Goal: Transaction & Acquisition: Purchase product/service

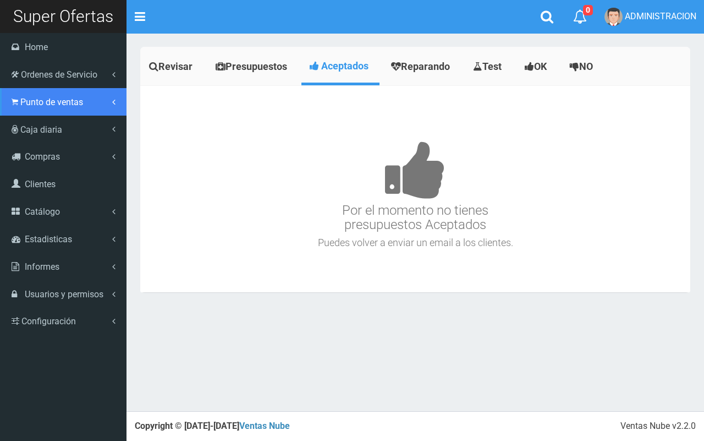
click at [45, 111] on link "Punto de ventas" at bounding box center [63, 102] width 127 height 28
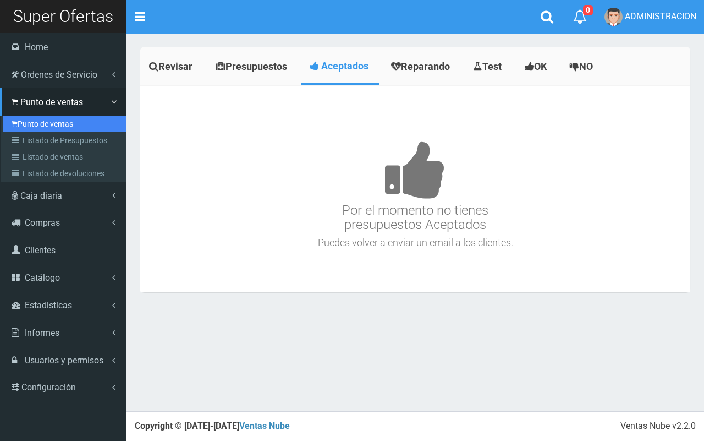
click at [57, 127] on link "Punto de ventas" at bounding box center [64, 124] width 123 height 17
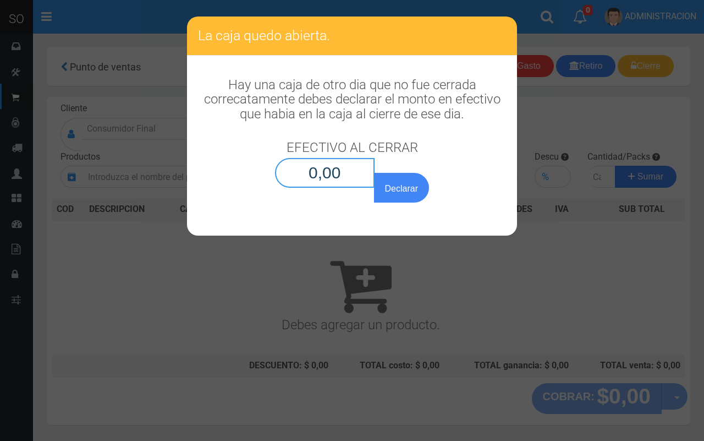
click at [363, 177] on input "0,00" at bounding box center [325, 173] width 100 height 30
type input "0,01"
click at [374, 173] on button "Declarar" at bounding box center [401, 188] width 55 height 30
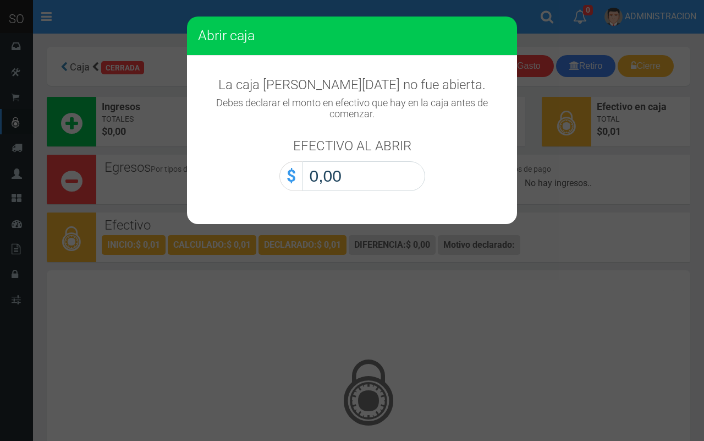
click at [403, 185] on input "0,00" at bounding box center [364, 176] width 123 height 30
type input "0,01"
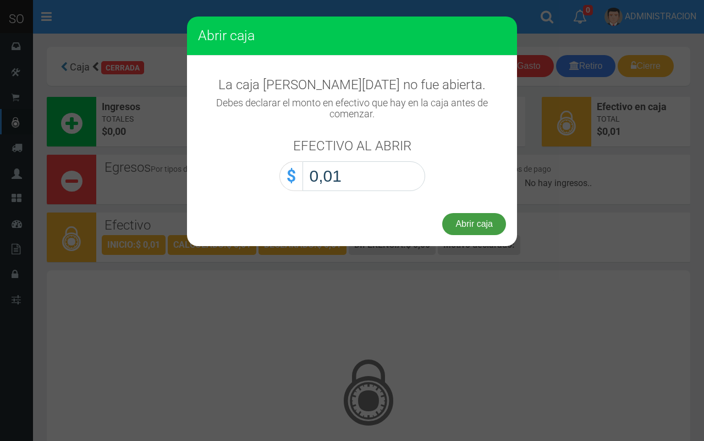
drag, startPoint x: 466, startPoint y: 225, endPoint x: 368, endPoint y: 201, distance: 101.3
click at [466, 226] on button "Abrir caja" at bounding box center [474, 224] width 64 height 22
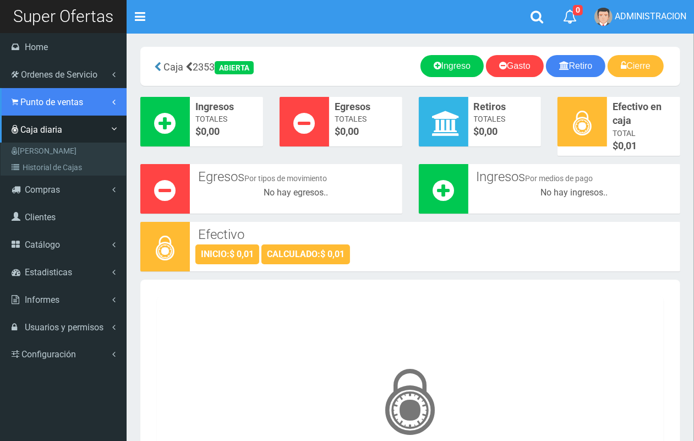
click at [9, 103] on link "Punto de ventas" at bounding box center [63, 102] width 127 height 28
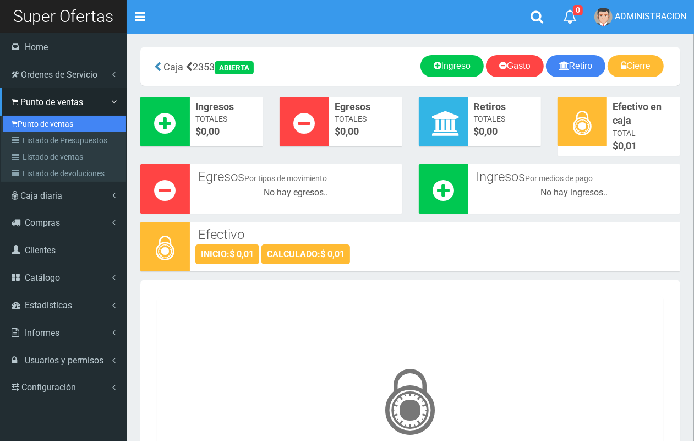
click at [29, 119] on link "Punto de ventas" at bounding box center [64, 124] width 123 height 17
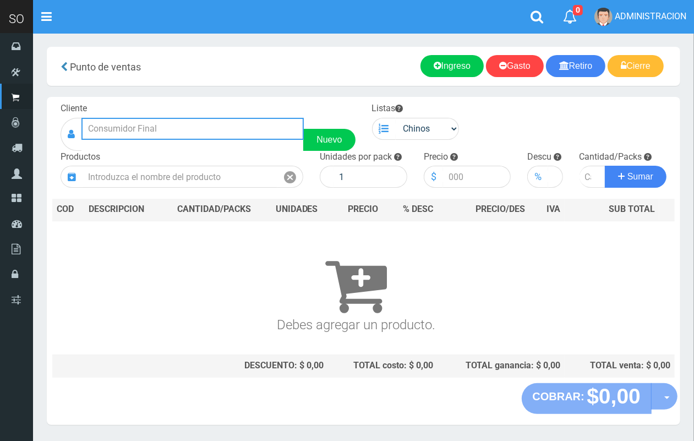
click at [147, 127] on input "text" at bounding box center [192, 129] width 222 height 22
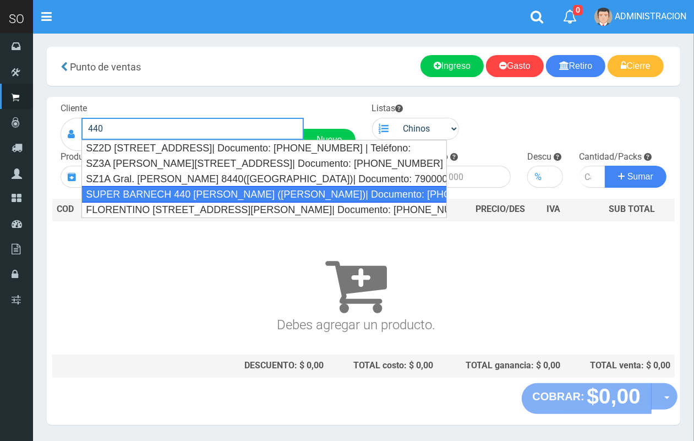
drag, startPoint x: 177, startPoint y: 194, endPoint x: 332, endPoint y: 144, distance: 162.9
click at [179, 194] on div "SUPER BARNECH 440 MIRIAM (LUJAN)| Documento: 254587855 | Teléfono:" at bounding box center [263, 194] width 365 height 17
type input "SUPER BARNECH 440 MIRIAM (LUJAN)| Documento: 254587855 | Teléfono:"
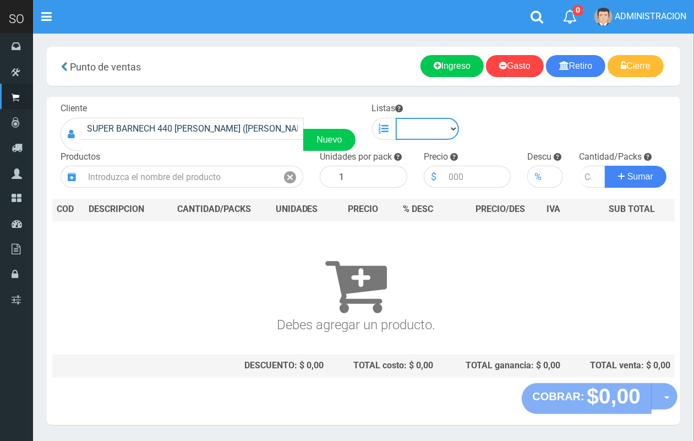
drag, startPoint x: 415, startPoint y: 123, endPoint x: 421, endPoint y: 127, distance: 7.0
click at [415, 123] on select "Chinos . ." at bounding box center [428, 129] width 64 height 22
select select "1"
click at [396, 118] on select "Chinos . ." at bounding box center [428, 129] width 64 height 22
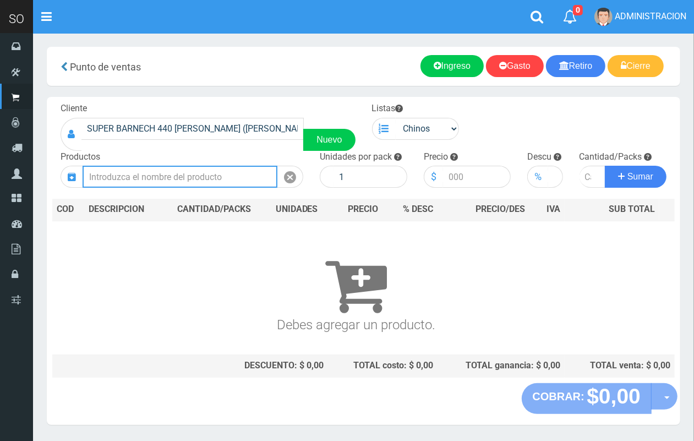
drag, startPoint x: 216, startPoint y: 180, endPoint x: 201, endPoint y: 144, distance: 38.7
click at [209, 169] on input "text" at bounding box center [180, 177] width 195 height 22
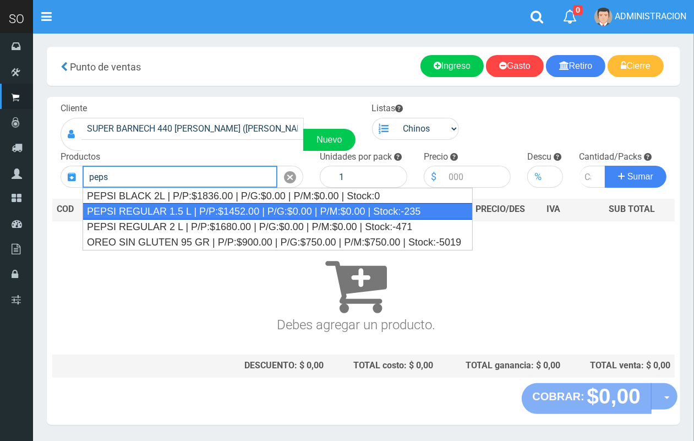
click at [380, 213] on div "PEPSI REGULAR 1.5 L | P/P:$1452.00 | P/G:$0.00 | P/M:$0.00 | Stock:-235" at bounding box center [278, 211] width 390 height 17
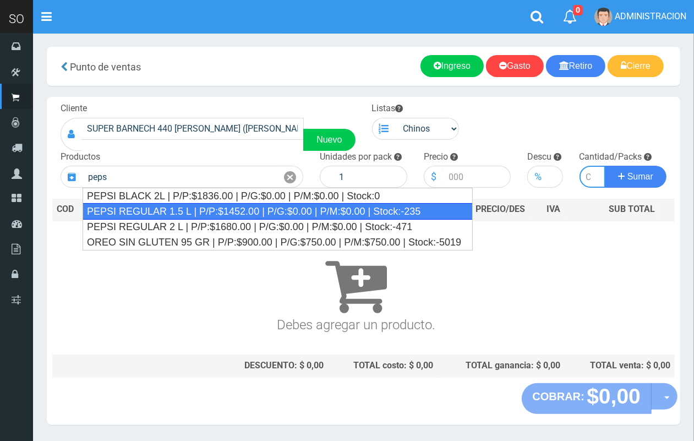
type input "PEPSI REGULAR 1.5 L | P/P:$1452.00 | P/G:$0.00 | P/M:$0.00 | Stock:-235"
type input "6"
type input "1452.00"
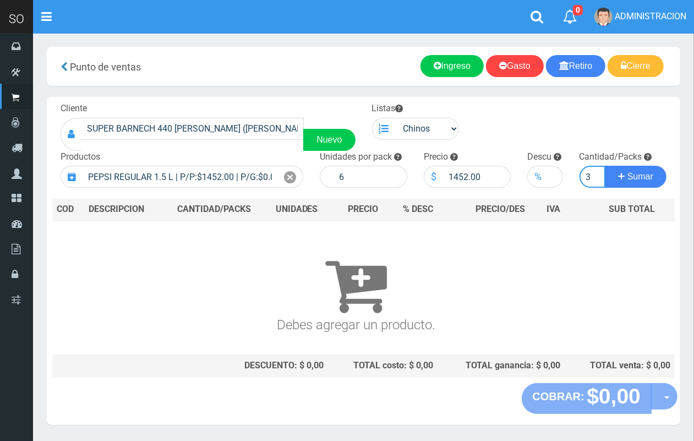
scroll to position [0, 1]
type input "3"
click at [605, 166] on button "Sumar" at bounding box center [636, 177] width 62 height 22
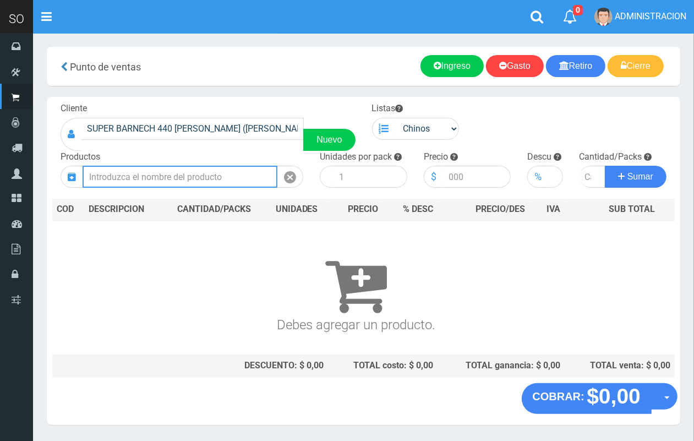
scroll to position [0, 0]
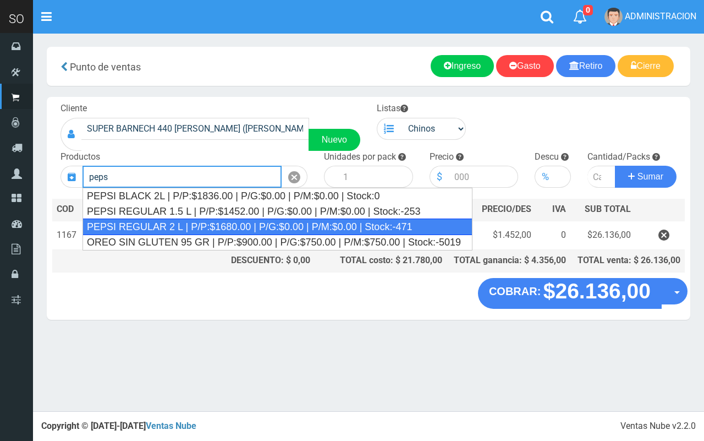
click at [440, 227] on div "PEPSI REGULAR 2 L | P/P:$1680.00 | P/G:$0.00 | P/M:$0.00 | Stock:-471" at bounding box center [278, 226] width 390 height 17
type input "PEPSI REGULAR 2 L | P/P:$1680.00 | P/G:$0.00 | P/M:$0.00 | Stock:-471"
type input "8"
type input "1680.00"
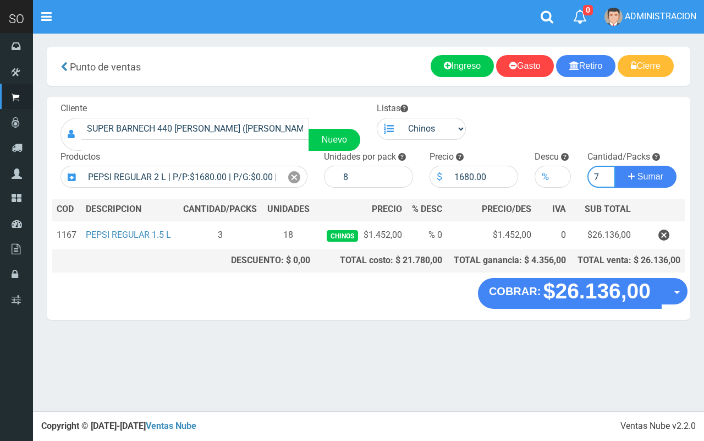
type input "7"
click at [615, 166] on button "Sumar" at bounding box center [646, 177] width 62 height 22
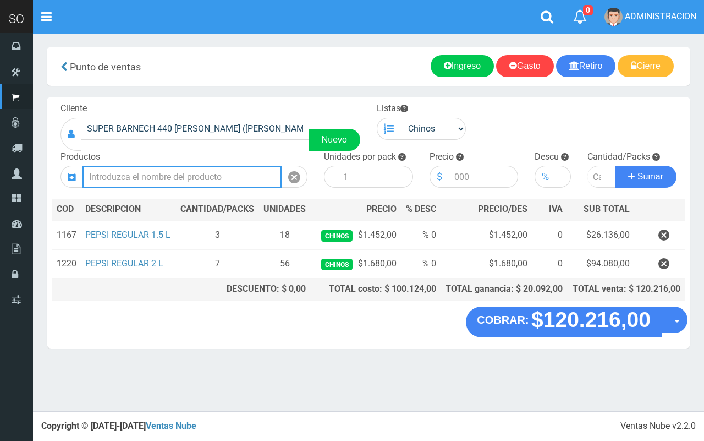
click at [174, 174] on input "text" at bounding box center [182, 177] width 199 height 22
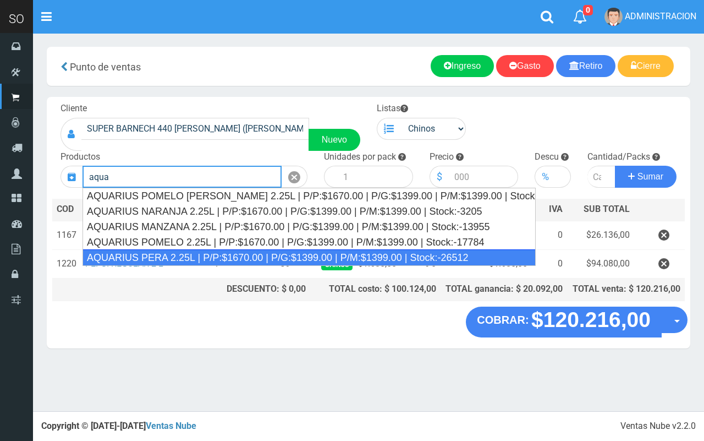
click at [195, 255] on div "AQUARIUS PERA 2.25L | P/P:$1670.00 | P/G:$1399.00 | P/M:$1399.00 | Stock:-26512" at bounding box center [309, 257] width 453 height 17
type input "AQUARIUS PERA 2.25L | P/P:$1670.00 | P/G:$1399.00 | P/M:$1399.00 | Stock:-26512"
type input "6"
type input "1670.00"
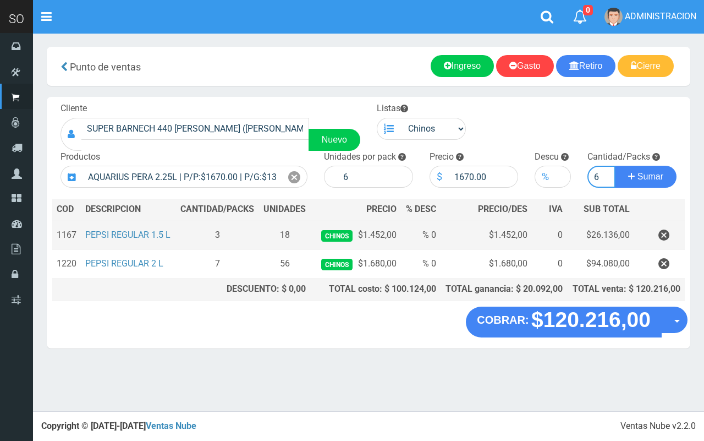
type input "6"
click at [615, 166] on button "Sumar" at bounding box center [646, 177] width 62 height 22
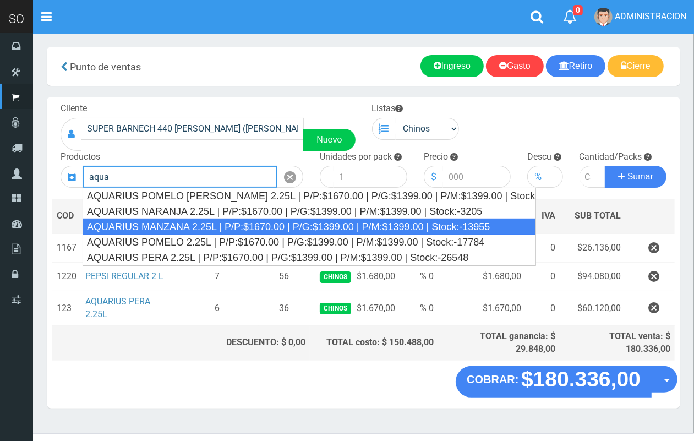
click at [205, 223] on div "AQUARIUS MANZANA 2.25L | P/P:$1670.00 | P/G:$1399.00 | P/M:$1399.00 | Stock:-13…" at bounding box center [309, 226] width 453 height 17
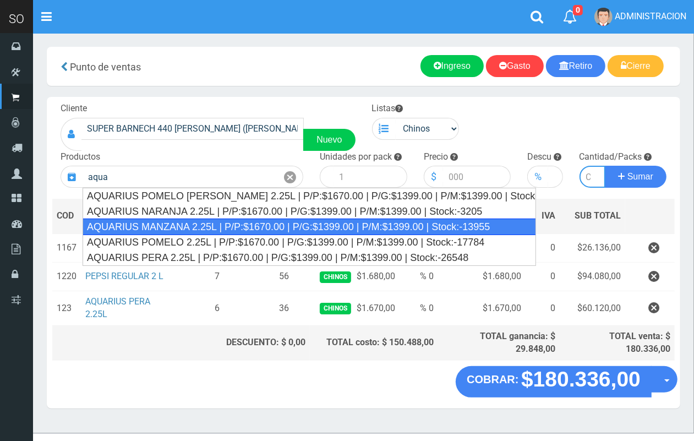
type input "AQUARIUS MANZANA 2.25L | P/P:$1670.00 | P/G:$1399.00 | P/M:$1399.00 | Stock:-13…"
type input "6"
type input "1670.00"
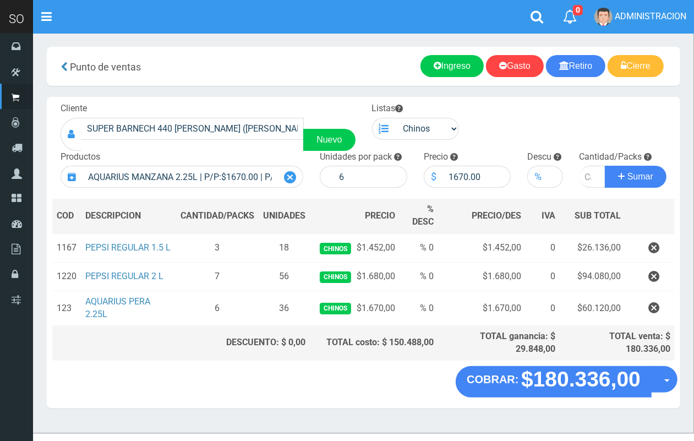
drag, startPoint x: 293, startPoint y: 179, endPoint x: 287, endPoint y: 177, distance: 6.4
click at [292, 179] on icon at bounding box center [290, 177] width 12 height 16
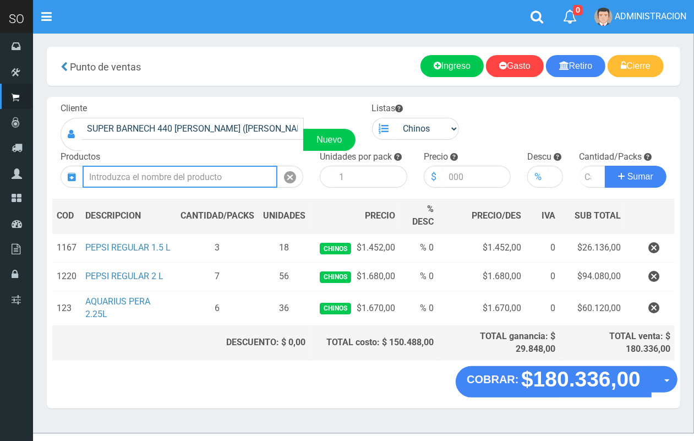
click at [245, 174] on input "text" at bounding box center [180, 177] width 195 height 22
drag, startPoint x: 152, startPoint y: 179, endPoint x: 58, endPoint y: 165, distance: 95.2
click at [58, 165] on div "Productos pomelo" at bounding box center [181, 169] width 259 height 37
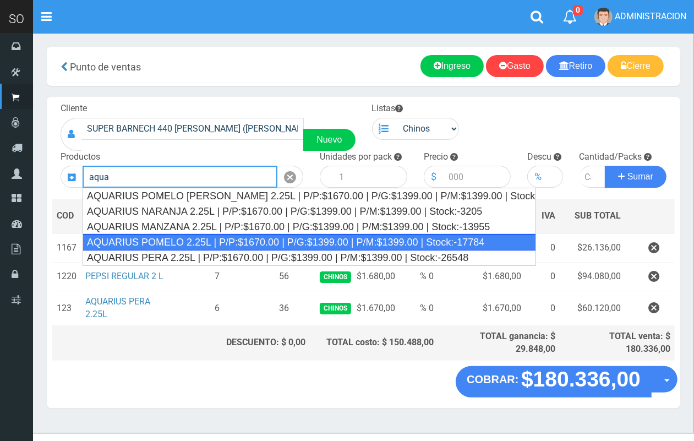
click at [221, 241] on div "AQUARIUS POMELO 2.25L | P/P:$1670.00 | P/G:$1399.00 | P/M:$1399.00 | Stock:-177…" at bounding box center [309, 242] width 453 height 17
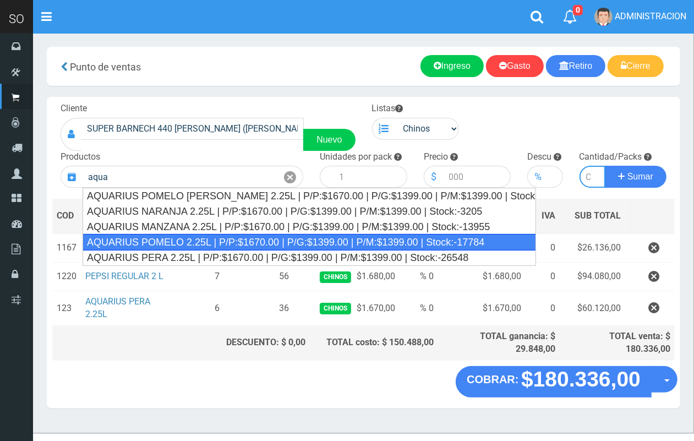
type input "AQUARIUS POMELO 2.25L | P/P:$1670.00 | P/G:$1399.00 | P/M:$1399.00 | Stock:-177…"
type input "6"
type input "1670.00"
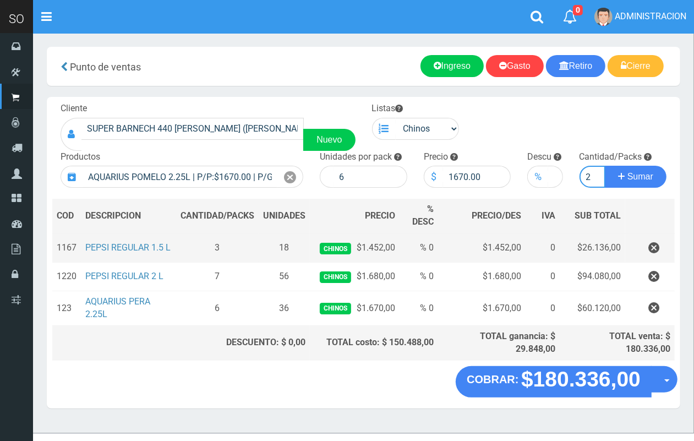
scroll to position [0, 1]
type input "2"
click at [605, 166] on button "Sumar" at bounding box center [636, 177] width 62 height 22
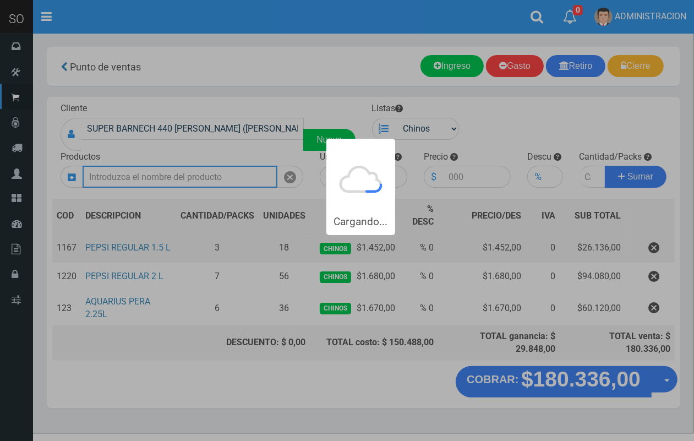
scroll to position [0, 0]
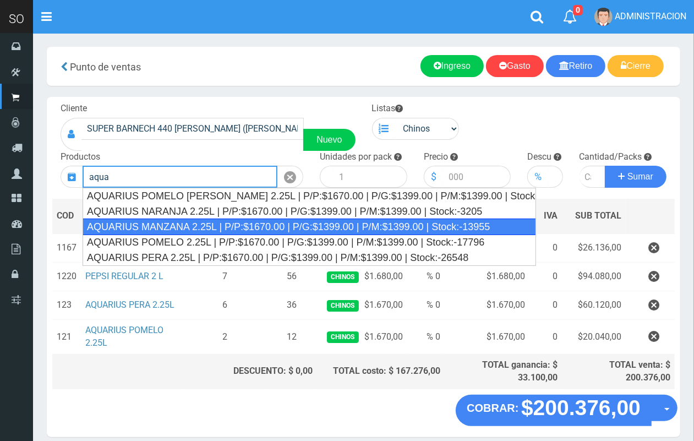
click at [218, 229] on div "AQUARIUS MANZANA 2.25L | P/P:$1670.00 | P/G:$1399.00 | P/M:$1399.00 | Stock:-13…" at bounding box center [309, 226] width 453 height 17
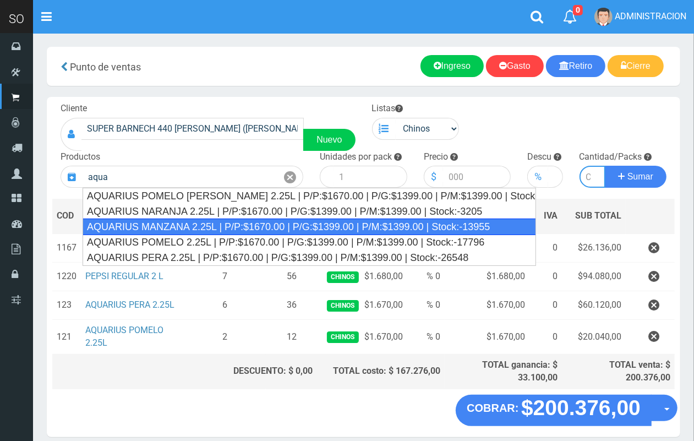
type input "AQUARIUS MANZANA 2.25L | P/P:$1670.00 | P/G:$1399.00 | P/M:$1399.00 | Stock:-13…"
type input "6"
type input "1670.00"
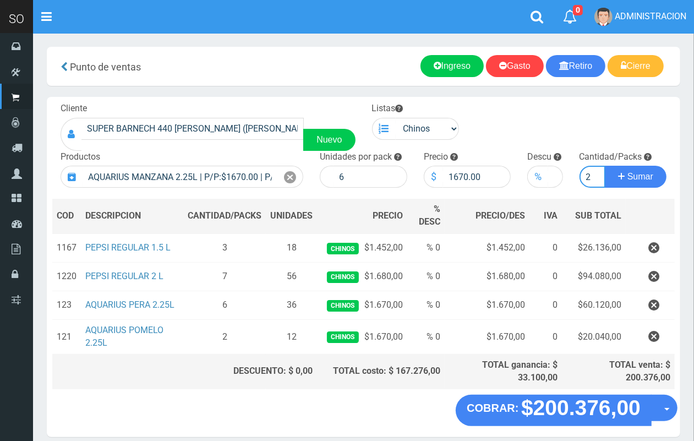
scroll to position [0, 1]
type input "2"
click at [605, 166] on button "Sumar" at bounding box center [636, 177] width 62 height 22
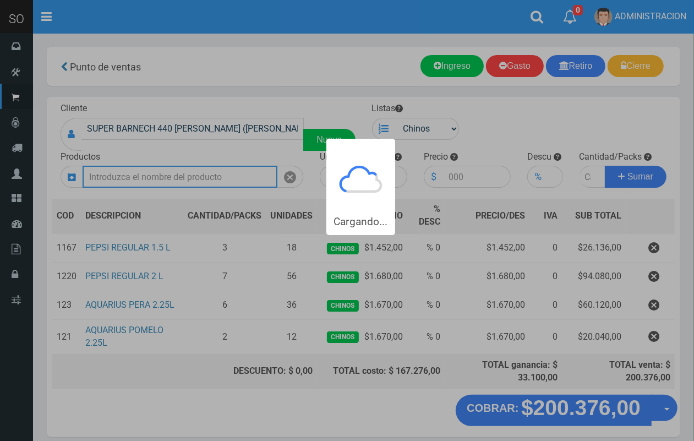
scroll to position [0, 0]
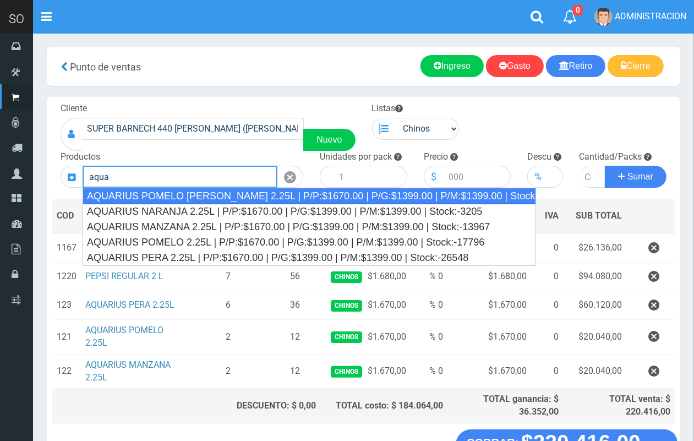
click at [242, 194] on div "AQUARIUS POMELO ROSADO 2.25L | P/P:$1670.00 | P/G:$1399.00 | P/M:$1399.00 | Sto…" at bounding box center [309, 196] width 453 height 17
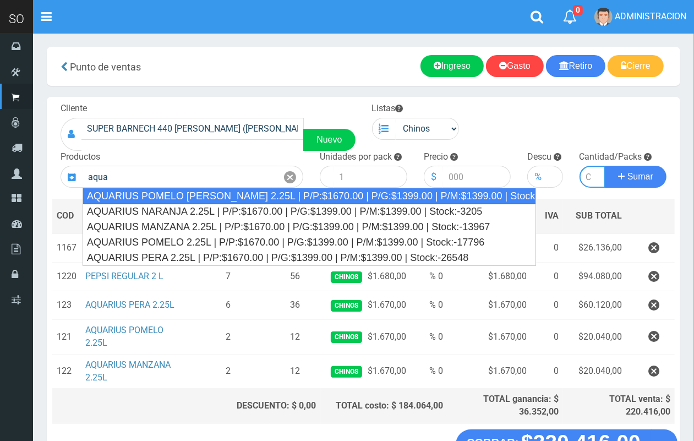
type input "AQUARIUS POMELO ROSADO 2.25L | P/P:$1670.00 | P/G:$1399.00 | P/M:$1399.00 | Sto…"
type input "6"
type input "1670.00"
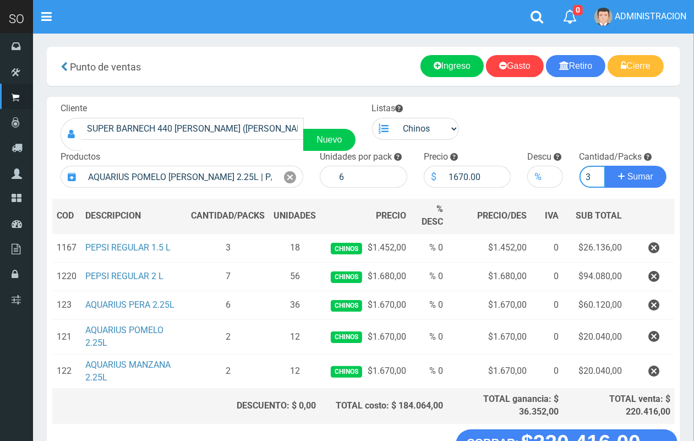
scroll to position [0, 1]
type input "3"
click at [605, 166] on button "Sumar" at bounding box center [636, 177] width 62 height 22
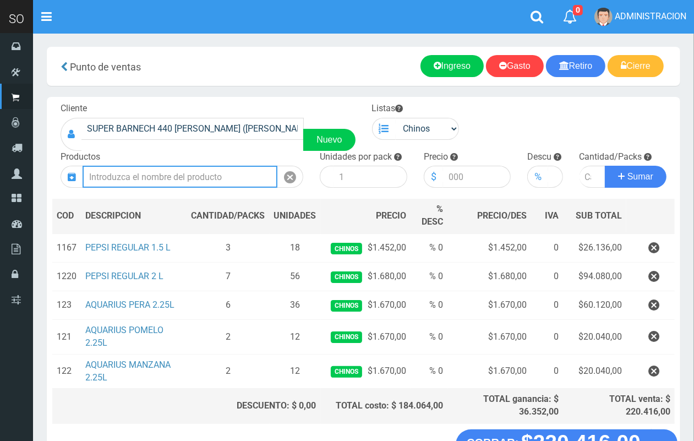
scroll to position [0, 0]
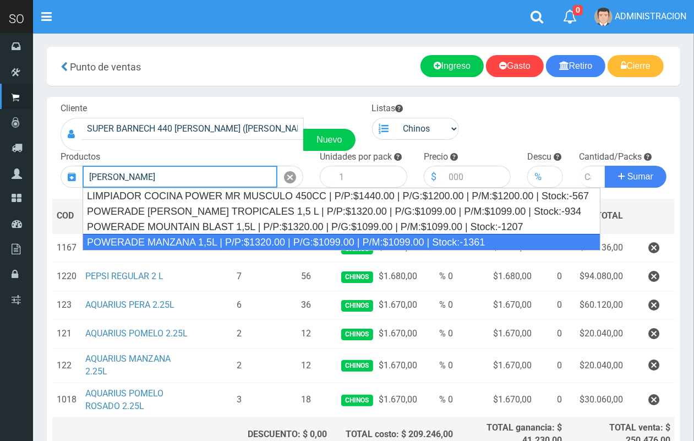
click at [249, 239] on div "POWERADE MANZANA 1,5L | P/P:$1320.00 | P/G:$1099.00 | P/M:$1099.00 | Stock:-1361" at bounding box center [342, 242] width 518 height 17
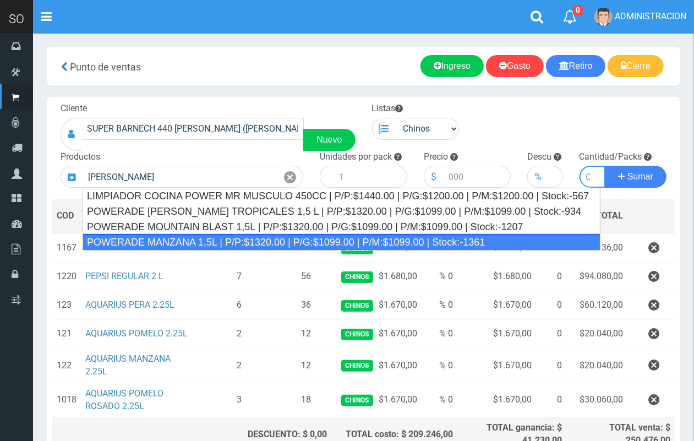
type input "POWERADE MANZANA 1,5L | P/P:$1320.00 | P/G:$1099.00 | P/M:$1099.00 | Stock:-1361"
type input "4"
type input "1320.00"
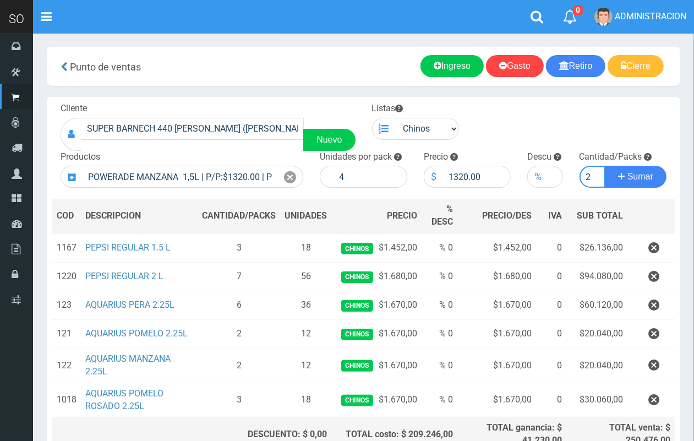
scroll to position [0, 1]
type input "2"
click at [605, 166] on button "Sumar" at bounding box center [636, 177] width 62 height 22
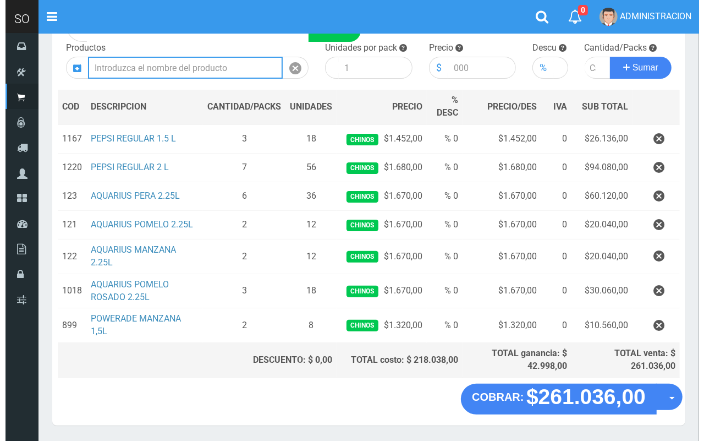
scroll to position [144, 0]
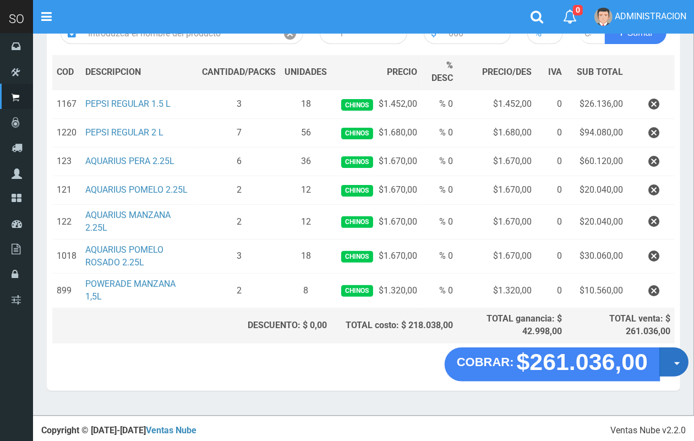
click at [668, 368] on button "Opciones" at bounding box center [673, 361] width 29 height 29
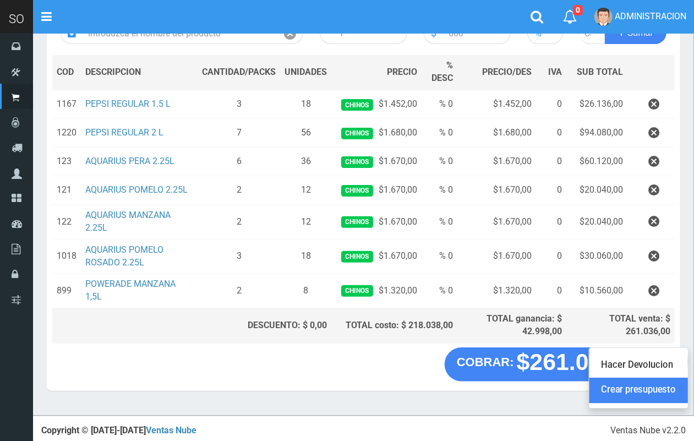
click at [659, 392] on link "Crear presupuesto" at bounding box center [638, 390] width 99 height 25
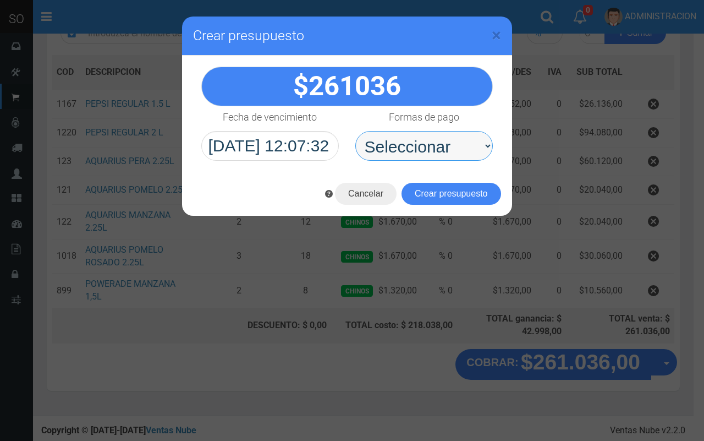
drag, startPoint x: 457, startPoint y: 144, endPoint x: 456, endPoint y: 158, distance: 13.8
click at [457, 144] on select "Seleccionar Efectivo Tarjeta de Crédito Depósito Débito" at bounding box center [425, 146] width 138 height 30
select select "Efectivo"
click at [356, 131] on select "Seleccionar Efectivo Tarjeta de Crédito Depósito Débito" at bounding box center [425, 146] width 138 height 30
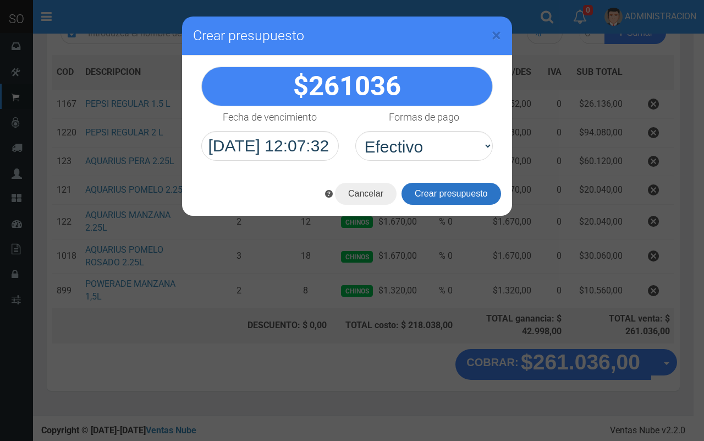
click at [439, 198] on button "Crear presupuesto" at bounding box center [452, 194] width 100 height 22
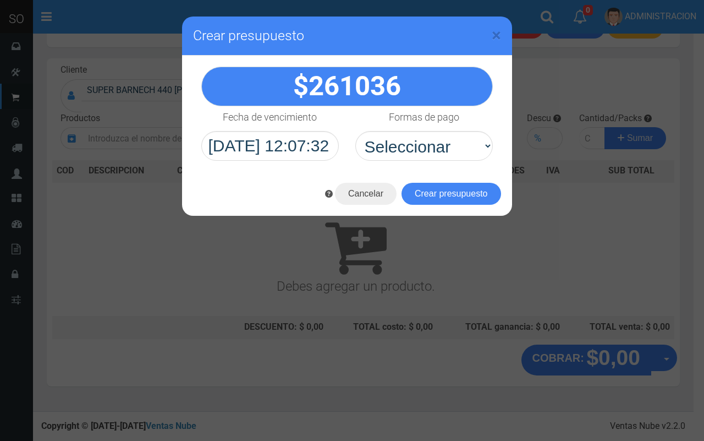
scroll to position [33, 0]
